Goal: Task Accomplishment & Management: Use online tool/utility

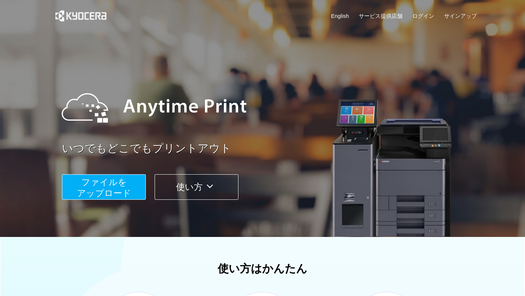
scroll to position [2, 0]
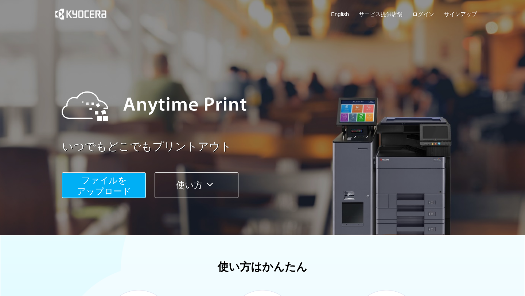
click at [125, 187] on span "ファイルを ​​アップロード" at bounding box center [104, 185] width 54 height 21
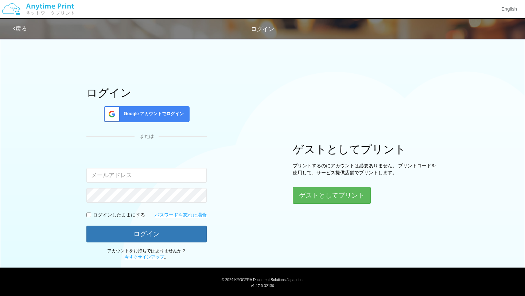
click at [314, 185] on div "ゲストとしてプリント プリントするのにアカウントは必要ありません。 プリントコードを使用して、サービス提供店舗でプリントします。 ゲストとしてプリント" at bounding box center [366, 173] width 146 height 61
click at [314, 196] on button "ゲストとしてプリント" at bounding box center [331, 195] width 77 height 16
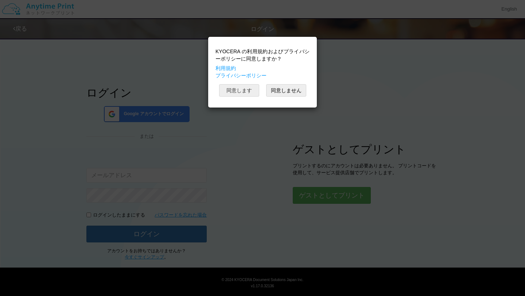
click at [233, 91] on button "同意します" at bounding box center [239, 90] width 40 height 12
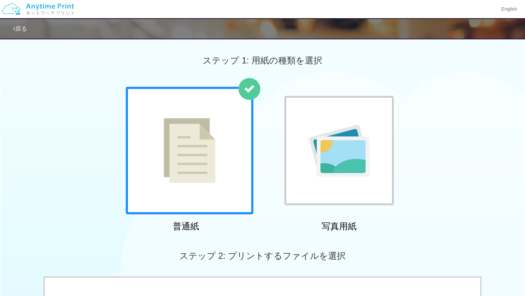
click at [203, 195] on div at bounding box center [190, 151] width 128 height 128
click at [177, 148] on img at bounding box center [190, 150] width 52 height 65
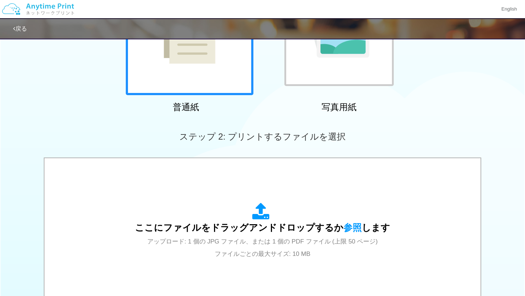
click at [176, 153] on div "ステップ 2: プリントするファイルを選択" at bounding box center [262, 137] width 525 height 42
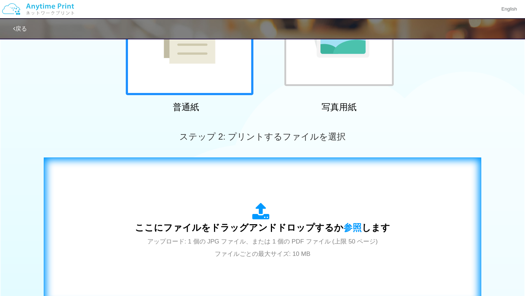
click at [176, 190] on div "ここにファイルをドラッグアンドドロップするか 参照 します アップロード: 1 個の JPG ファイル、または 1 個の PDF ファイル (上限 50 ペー…" at bounding box center [262, 231] width 422 height 132
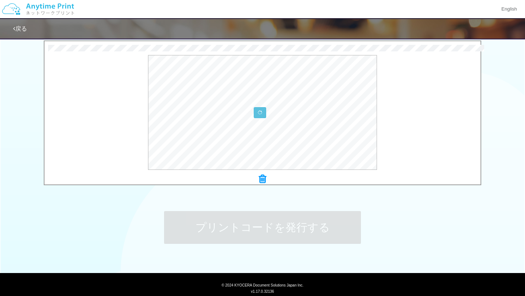
scroll to position [236, 0]
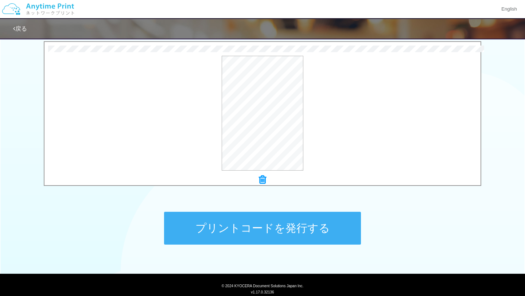
click at [289, 217] on button "プリントコードを発行する" at bounding box center [262, 228] width 197 height 33
